Goal: Complete application form

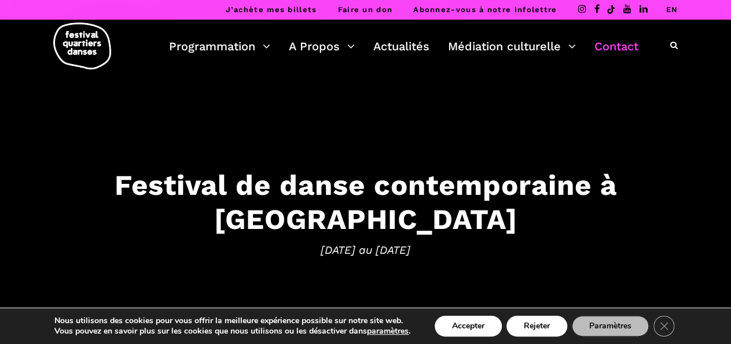
click at [627, 51] on link "Contact" at bounding box center [616, 46] width 44 height 20
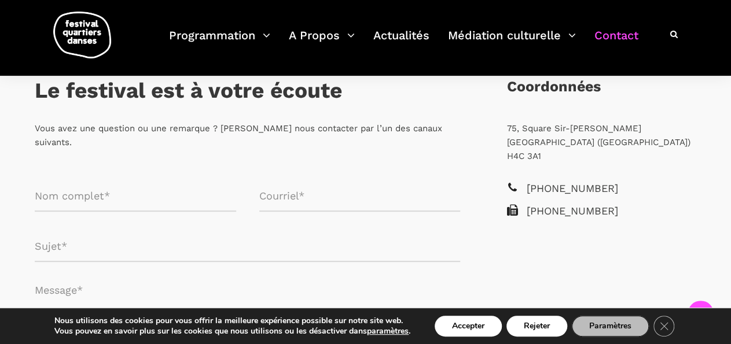
scroll to position [233, 0]
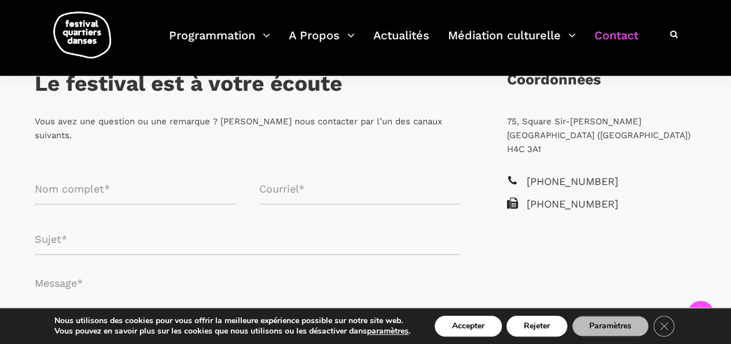
click at [155, 175] on input "Formulaire de contact" at bounding box center [135, 189] width 201 height 31
type input "I"
type input "[PERSON_NAME]"
type input "mathilde.isambert1@gmail.com"
type input "Bénévoles?"
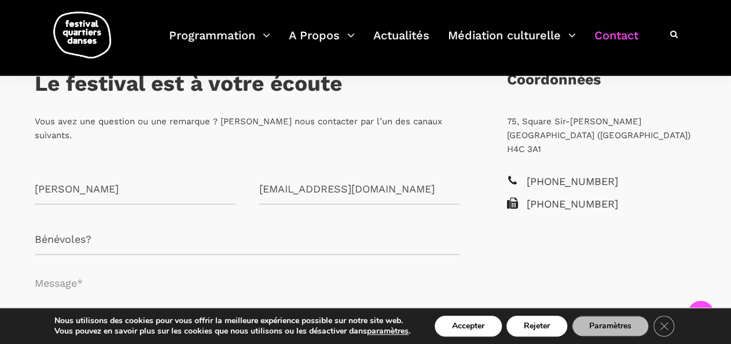
click at [113, 275] on textarea "Formulaire de contact" at bounding box center [247, 301] width 425 height 69
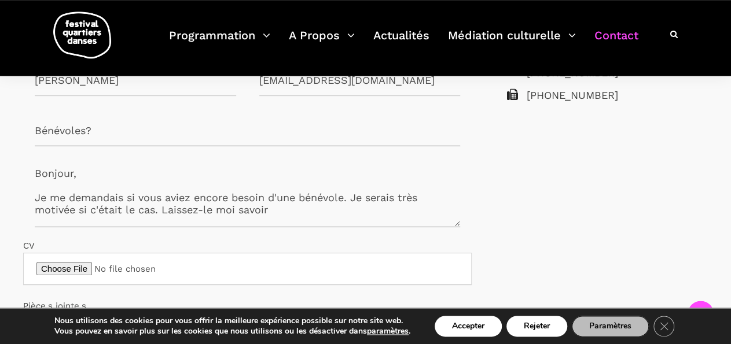
scroll to position [342, 0]
type textarea "Bonjour, Je me demandais si vous aviez encore besoin d'une bénévole. Je serais …"
click at [477, 326] on button "Accepter" at bounding box center [468, 326] width 67 height 21
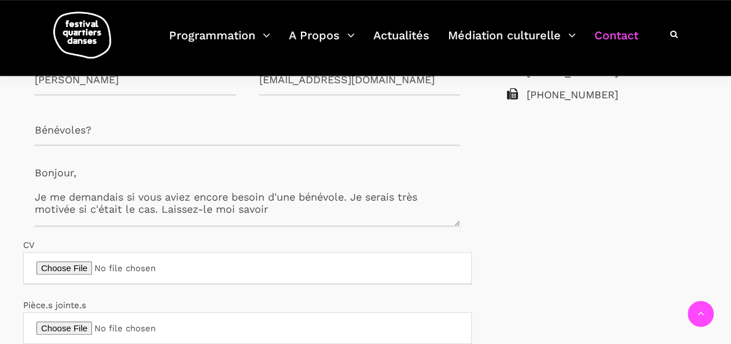
click at [301, 170] on textarea "Bonjour, Je me demandais si vous aviez encore besoin d'une bénévole. Je serais …" at bounding box center [247, 191] width 425 height 69
click at [306, 196] on textarea "Bonjour, Je me demandais si vous aviez encore besoin d'une bénévole. Je serais …" at bounding box center [247, 191] width 425 height 69
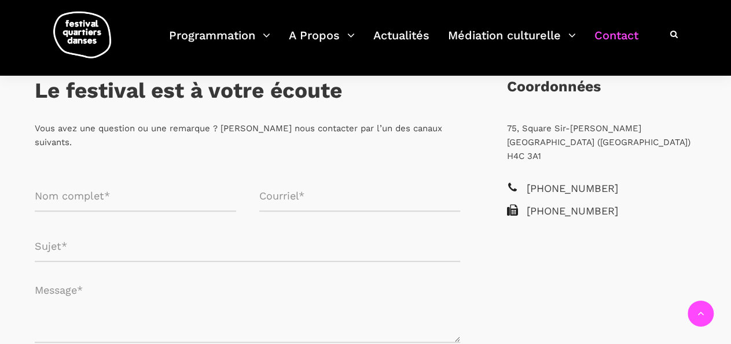
scroll to position [224, 0]
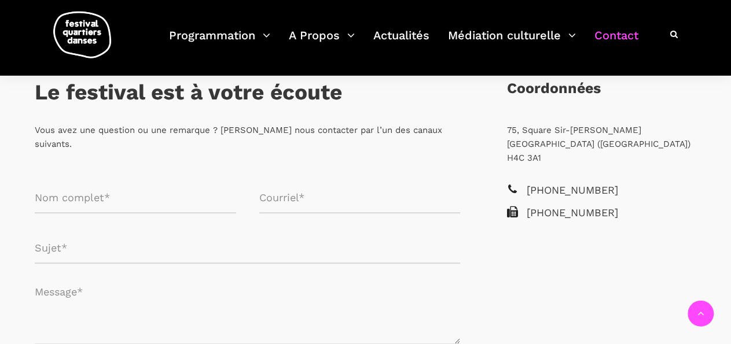
click at [83, 187] on input "Formulaire de contact" at bounding box center [135, 198] width 201 height 31
type input "Mathilde Isambert"
type input "mathilde.isambert1@gmail.com"
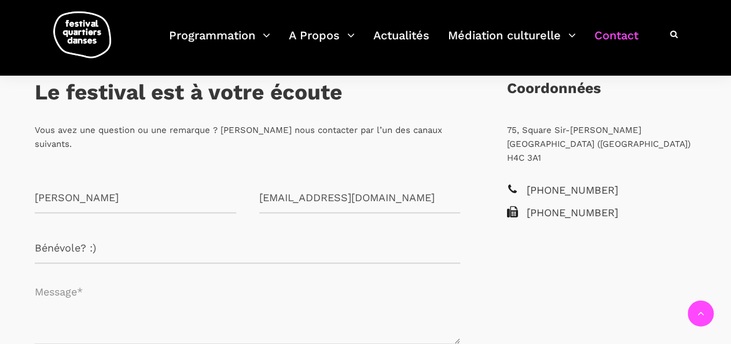
type input "Bénévole? :)"
click at [79, 293] on textarea "Formulaire de contact" at bounding box center [247, 309] width 425 height 69
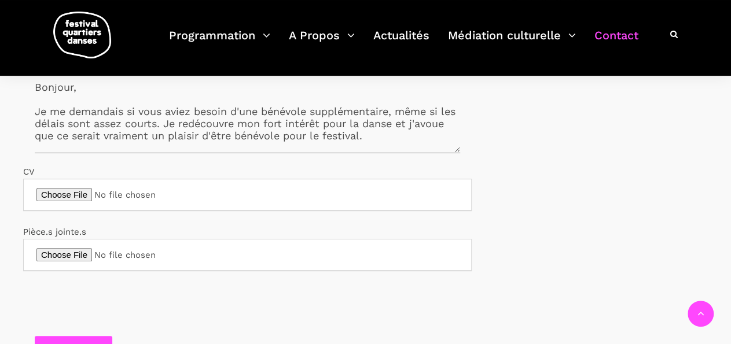
scroll to position [383, 0]
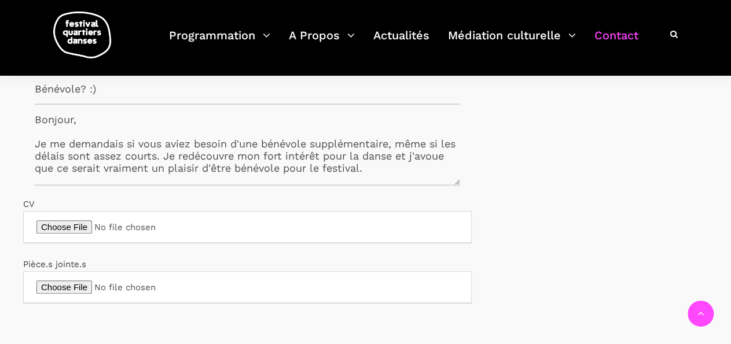
type textarea "Bonjour, Je me demandais si vous aviez besoin d'une bénévole supplémentaire, mê…"
click at [68, 211] on input "CV" at bounding box center [247, 227] width 448 height 32
type input "C:\fakepath\CV Mathilde (bénévolat).pdf"
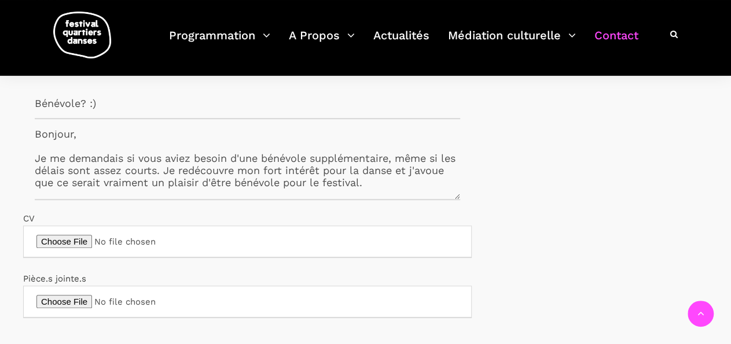
scroll to position [351, 0]
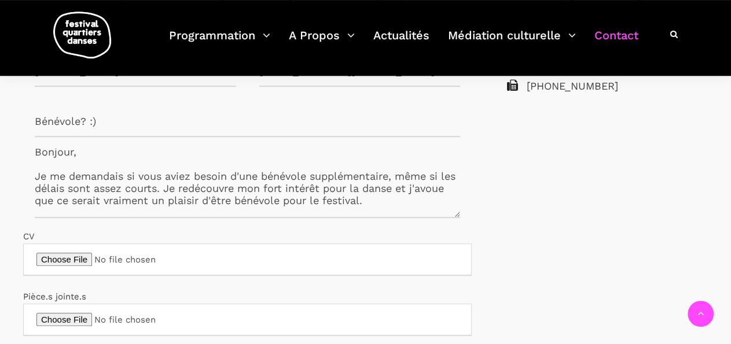
click at [335, 187] on textarea "Bonjour, Je me demandais si vous aviez besoin d'une bénévole supplémentaire, mê…" at bounding box center [247, 183] width 425 height 69
click at [155, 181] on textarea "Bonjour, Je me demandais si vous aviez besoin d'une bénévole supplémentaire, mê…" at bounding box center [247, 183] width 425 height 69
click at [290, 186] on textarea "Bonjour, Je me demandais si vous aviez besoin d'une bénévole supplémentaire, mê…" at bounding box center [247, 183] width 425 height 69
click at [208, 170] on textarea "Bonjour, Je me demandais si vous aviez besoin d'une bénévole supplémentaire, mê…" at bounding box center [247, 183] width 425 height 69
click at [425, 183] on textarea "Bonjour, Je me demandais si vous aviez besoin d'une bénévole supplémentaire, mê…" at bounding box center [247, 183] width 425 height 69
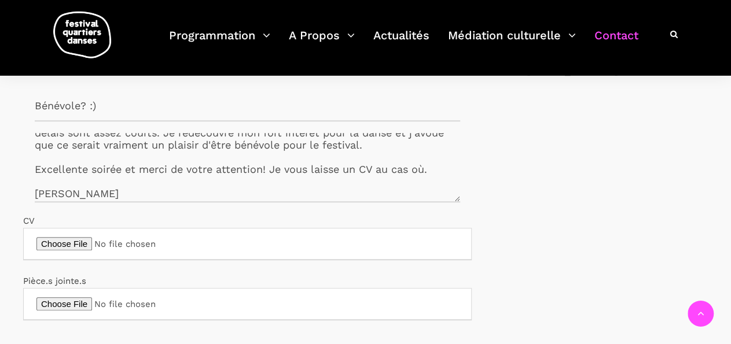
scroll to position [366, 0]
click at [72, 167] on textarea "Bonjour, Je me demandais si vous aviez besoin d'une bénévole supplémentaire, mê…" at bounding box center [247, 168] width 425 height 69
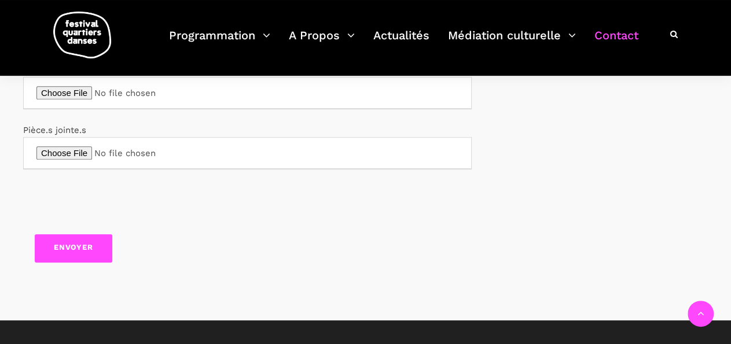
scroll to position [520, 0]
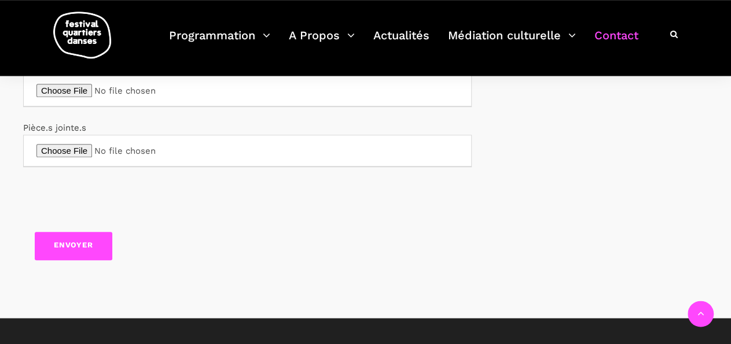
type textarea "Bonjour, Je me demandais si vous aviez besoin d'une bénévole supplémentaire, mê…"
click at [61, 238] on input "Envoyer" at bounding box center [74, 246] width 78 height 28
